Goal: Task Accomplishment & Management: Manage account settings

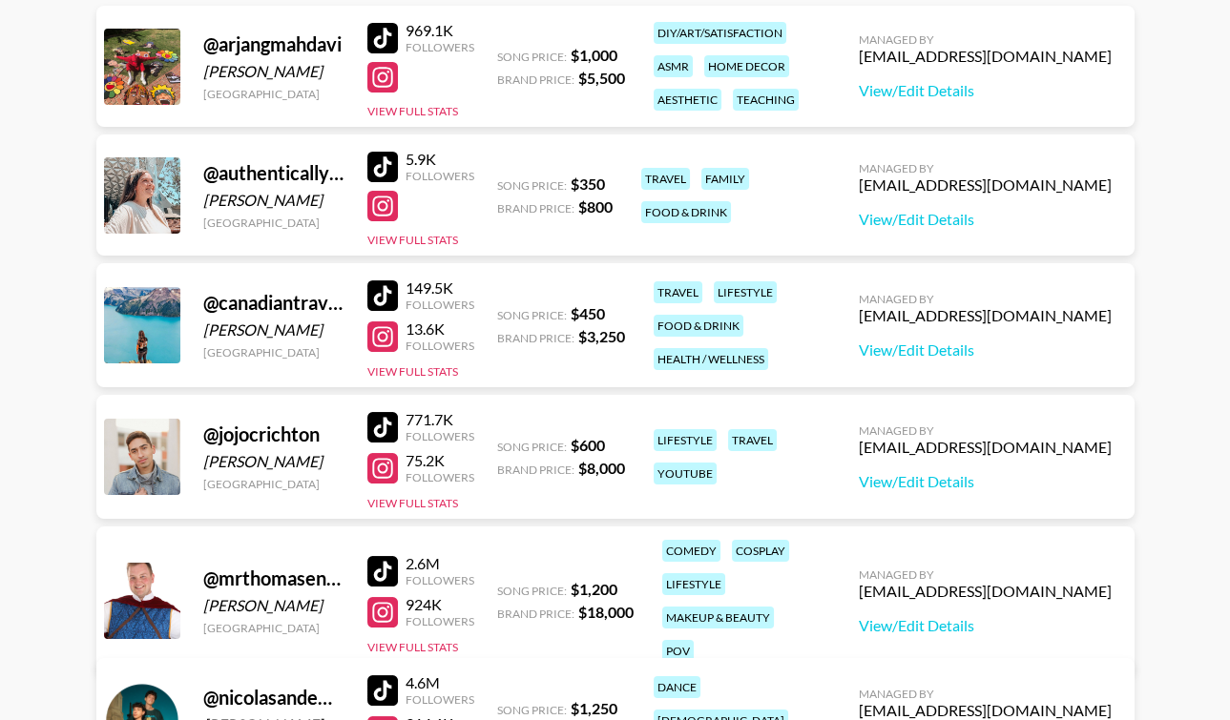
scroll to position [131, 0]
click at [983, 484] on link "View/Edit Details" at bounding box center [985, 481] width 253 height 19
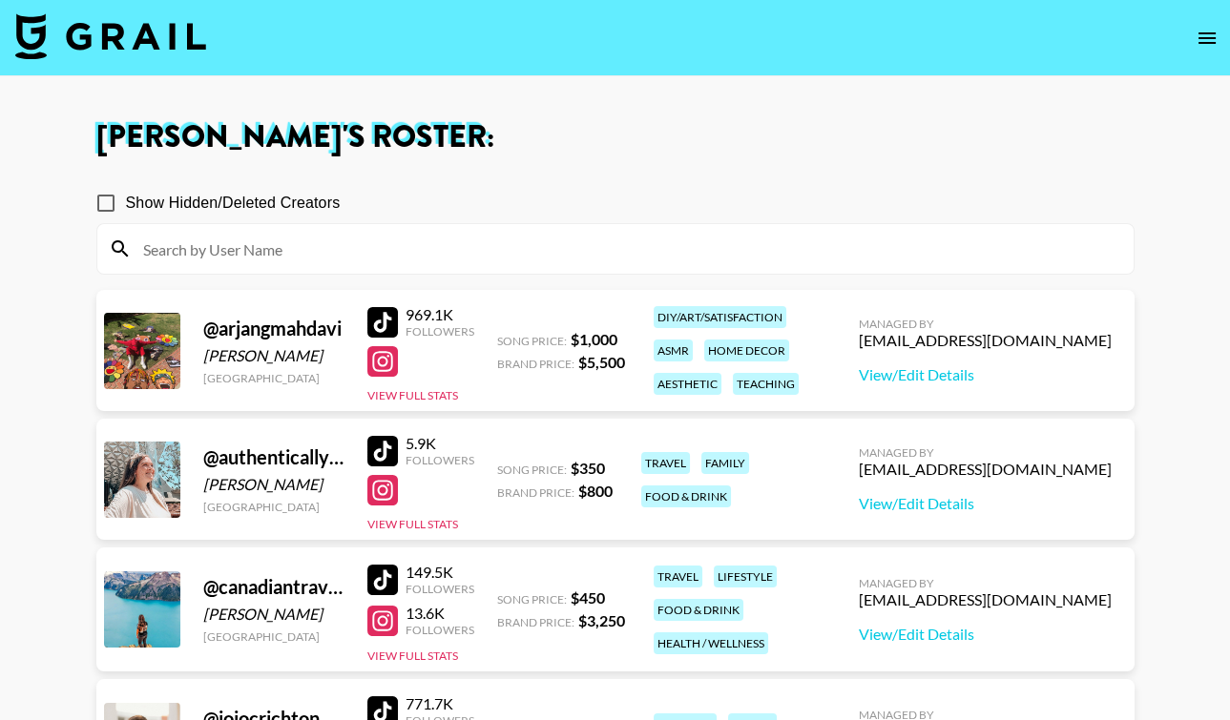
click at [112, 35] on img at bounding box center [110, 36] width 191 height 46
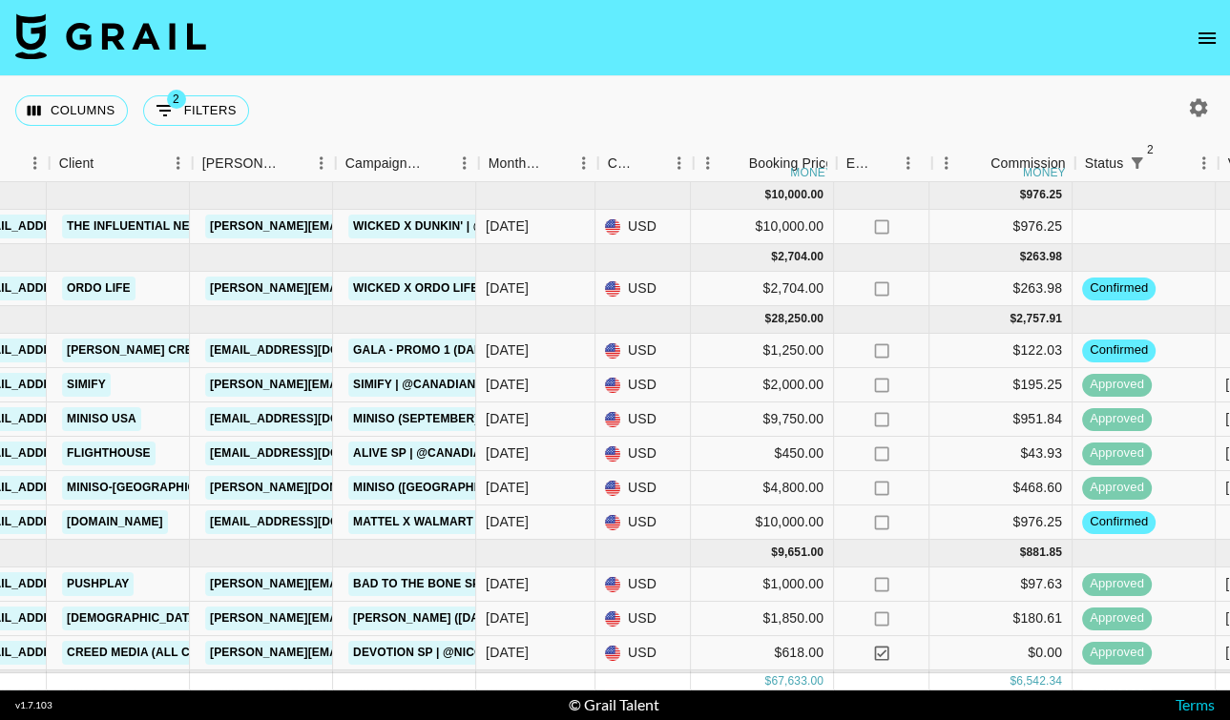
scroll to position [0, 585]
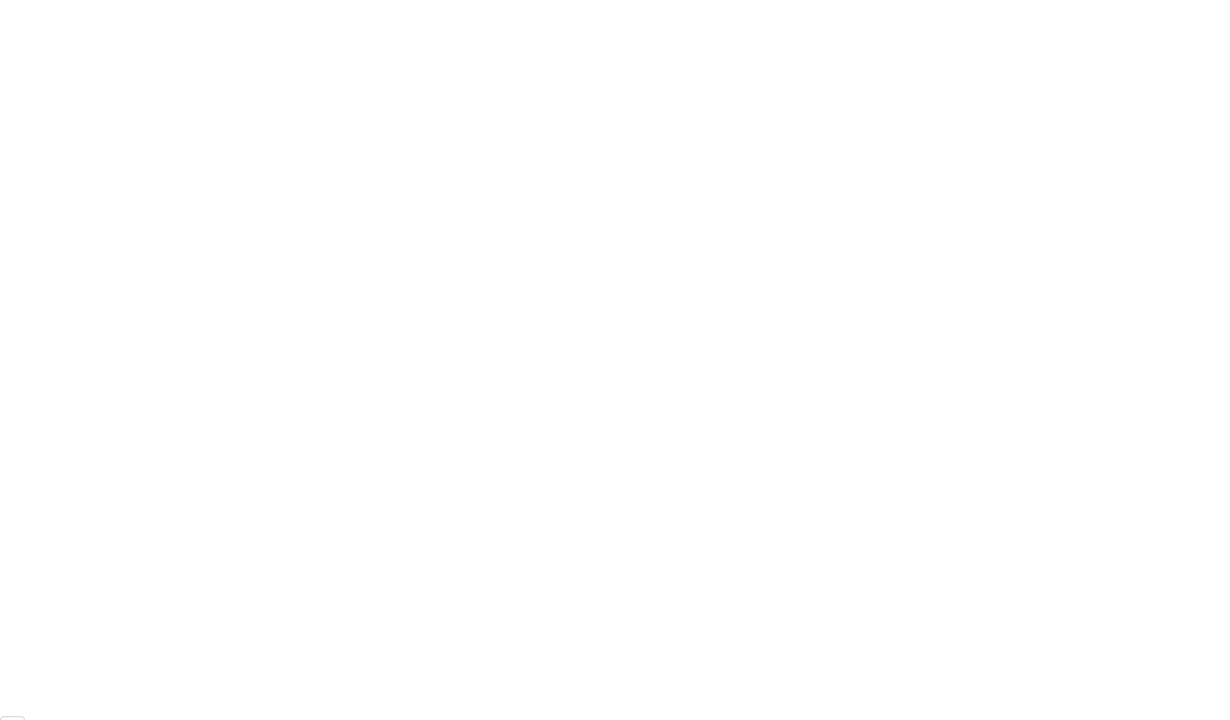
scroll to position [131, 0]
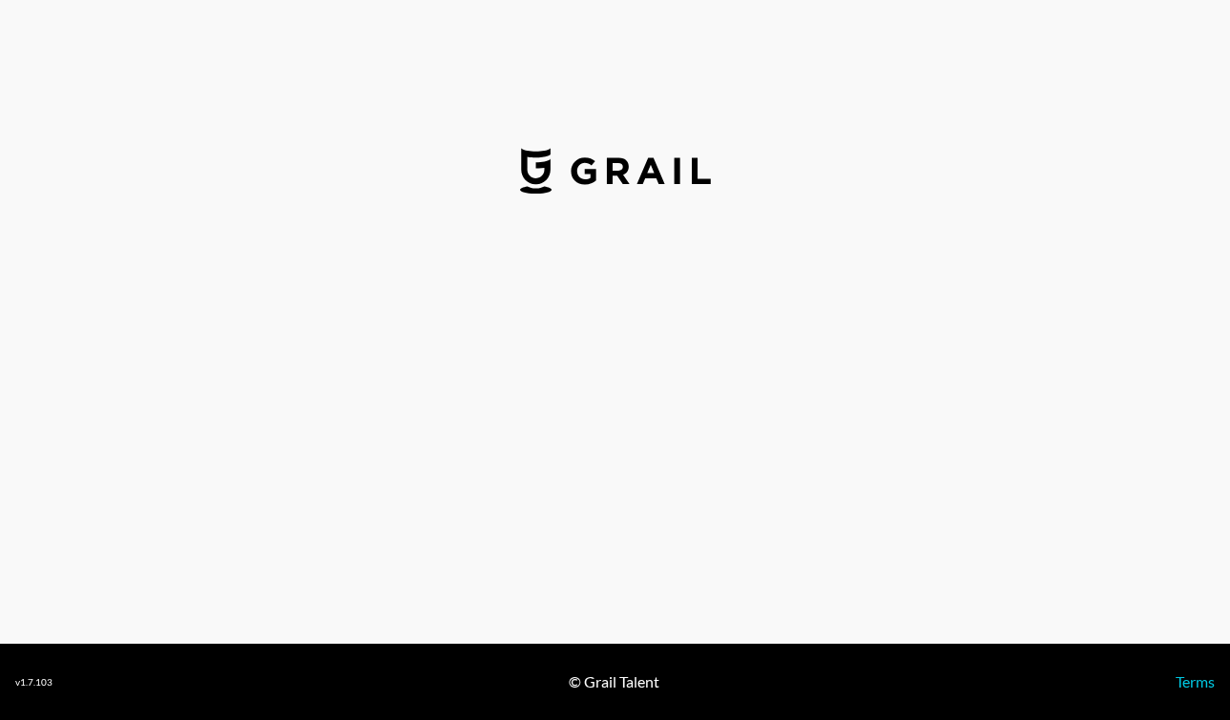
select select "USD"
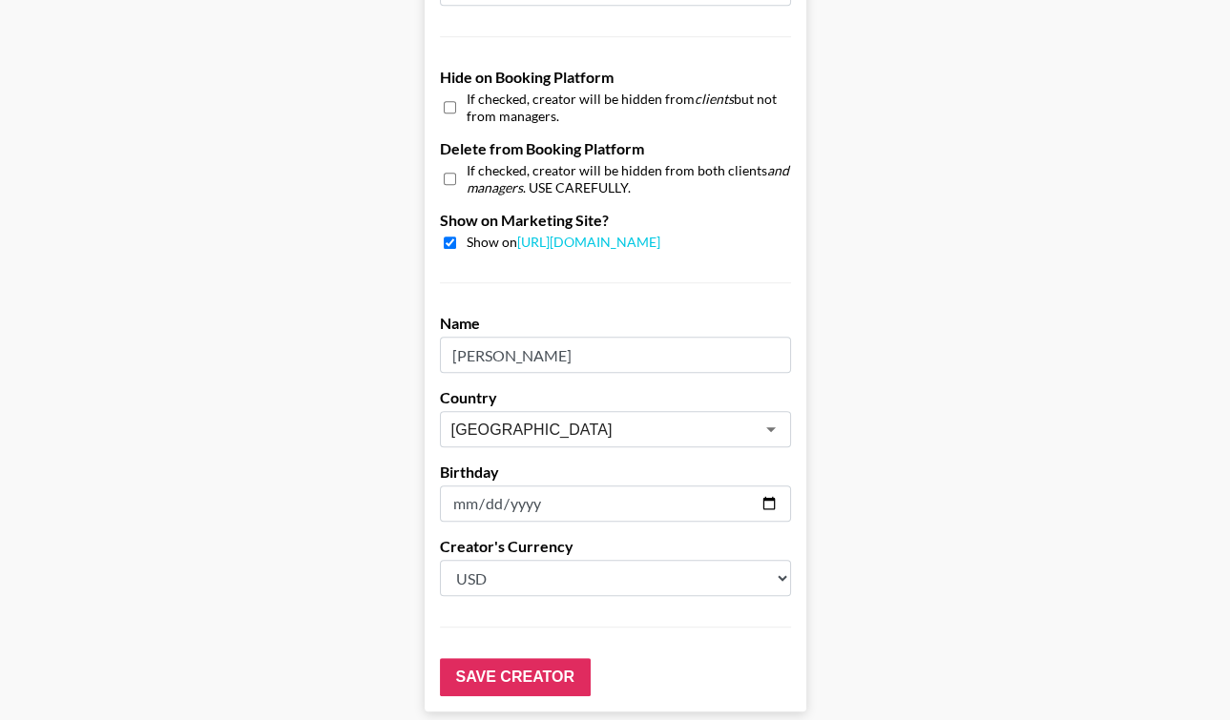
scroll to position [1693, 0]
